Goal: Task Accomplishment & Management: Manage account settings

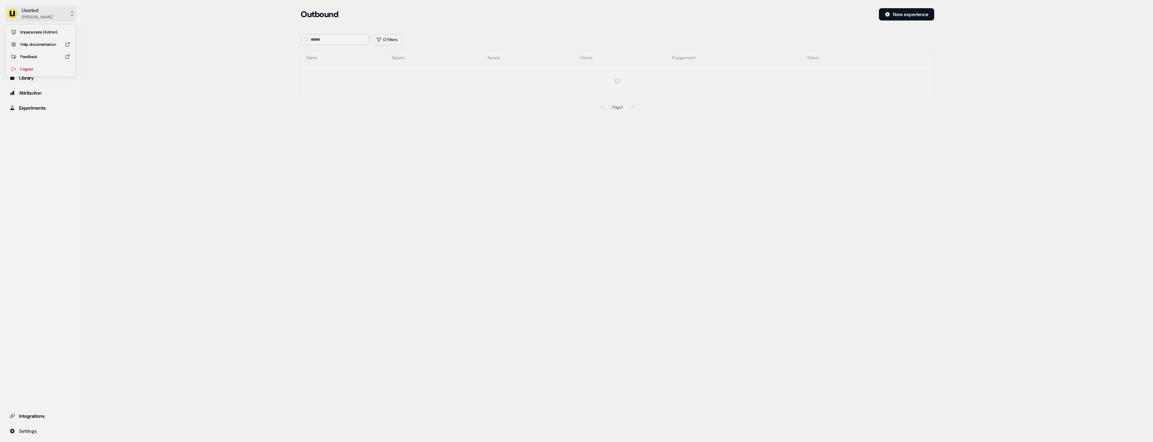
click at [47, 20] on button "Userled [PERSON_NAME]" at bounding box center [40, 13] width 71 height 16
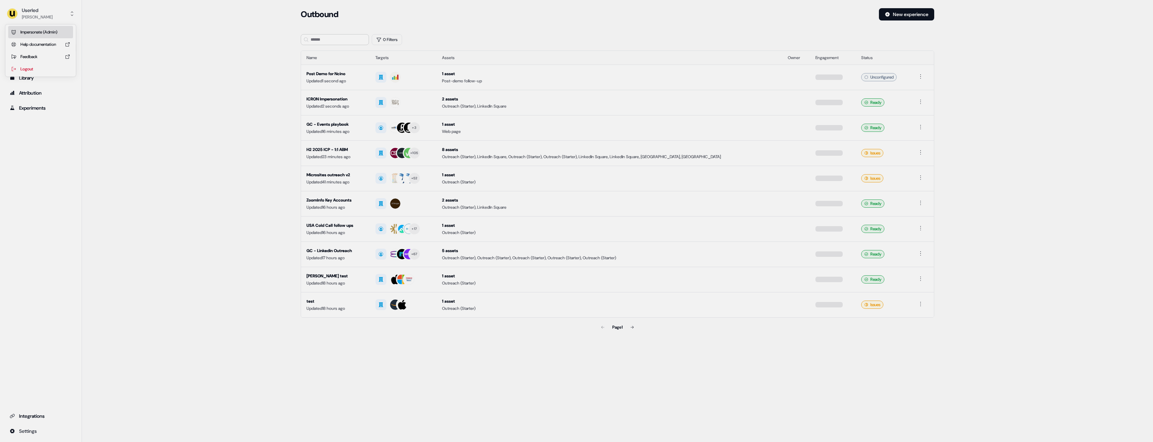
click at [49, 30] on div "Impersonate (Admin)" at bounding box center [40, 32] width 65 height 12
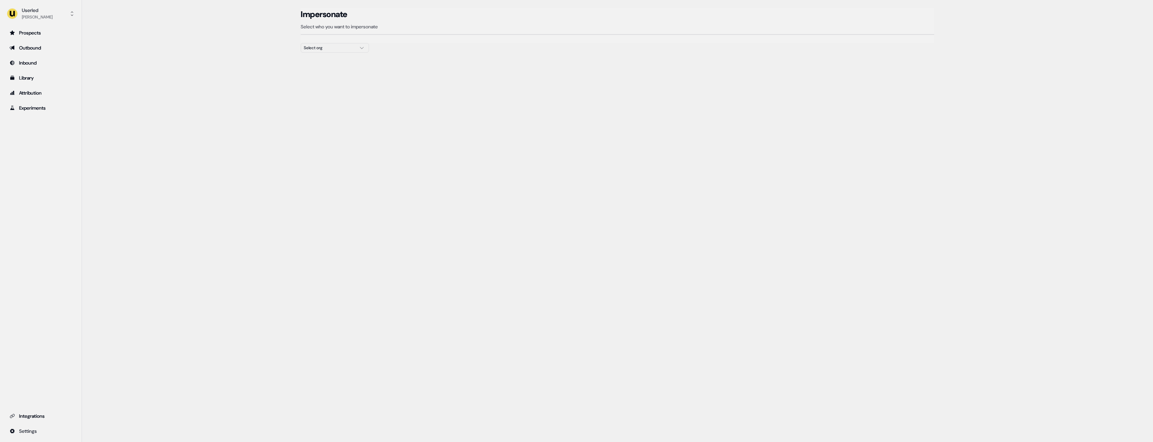
click at [319, 47] on div "Select org" at bounding box center [329, 47] width 51 height 7
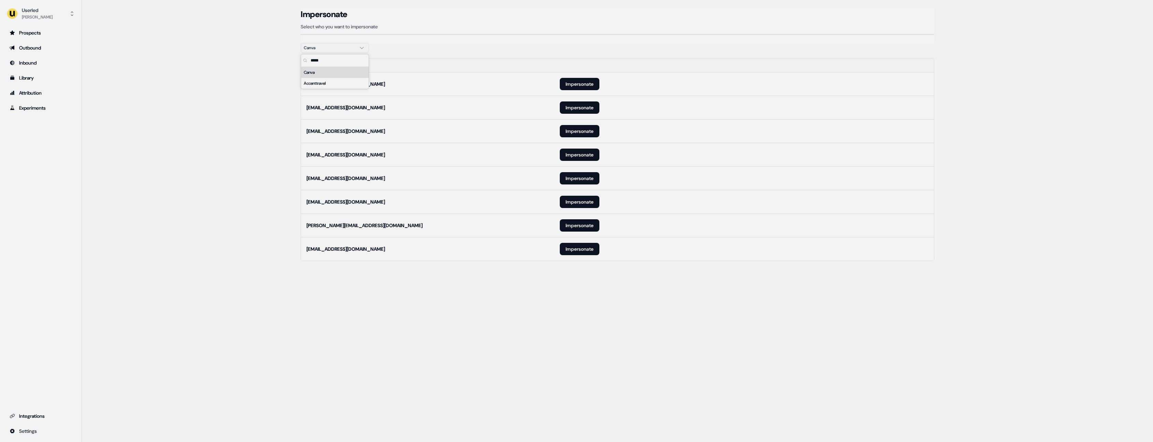
type input "*****"
click at [534, 41] on div "Impersonate Select who you want to impersonate" at bounding box center [617, 25] width 633 height 35
click at [596, 87] on button "Impersonate" at bounding box center [580, 84] width 40 height 12
